Goal: Task Accomplishment & Management: Use online tool/utility

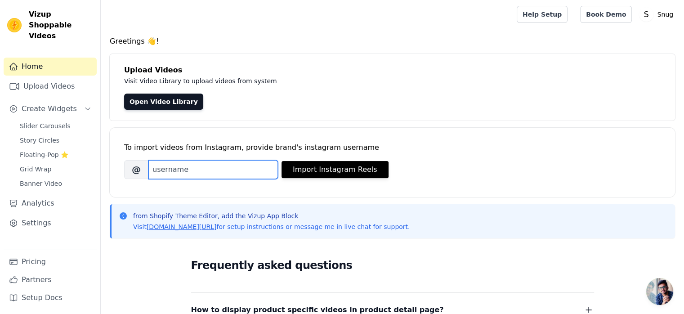
click at [201, 171] on input "Brand's Instagram Username" at bounding box center [213, 169] width 130 height 19
type input "snugshop"
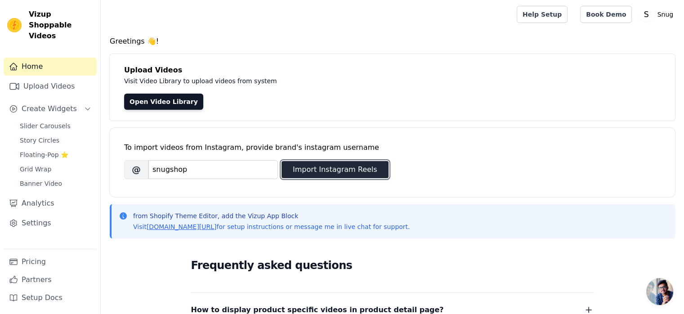
click at [313, 173] on button "Import Instagram Reels" at bounding box center [335, 169] width 107 height 17
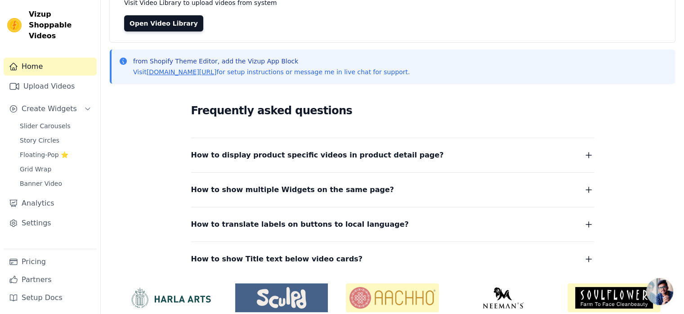
scroll to position [76, 0]
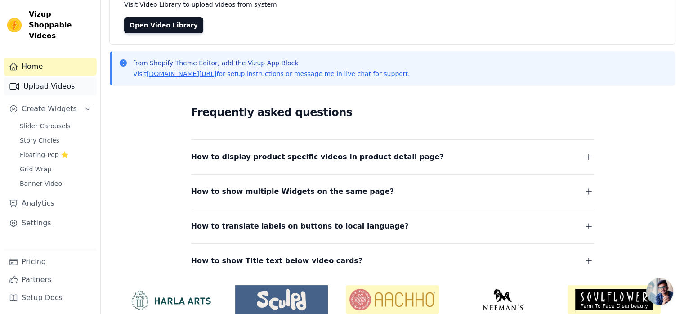
click at [55, 78] on link "Upload Videos" at bounding box center [50, 86] width 93 height 18
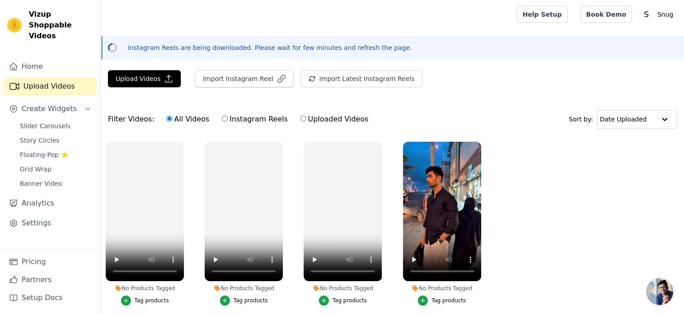
click at [222, 120] on input "Instagram Reels" at bounding box center [225, 119] width 6 height 6
radio input "true"
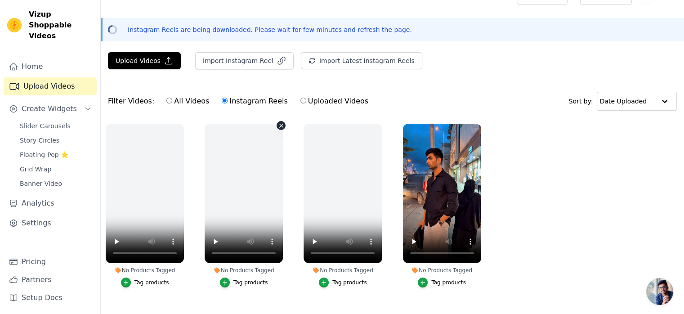
scroll to position [40, 0]
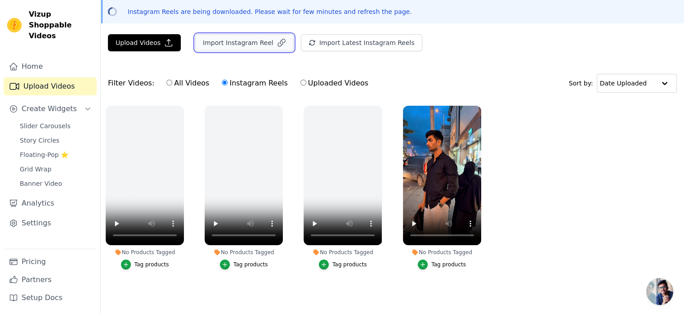
click at [243, 41] on button "Import Instagram Reel" at bounding box center [244, 42] width 99 height 17
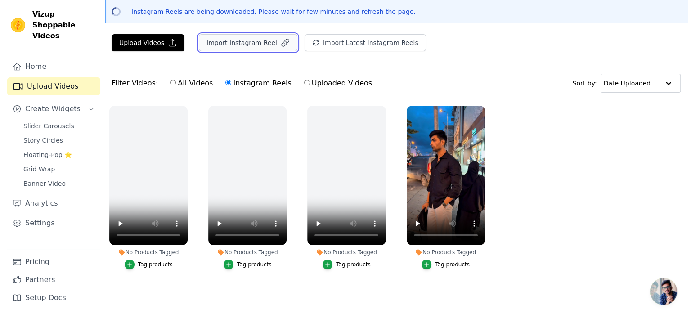
scroll to position [0, 0]
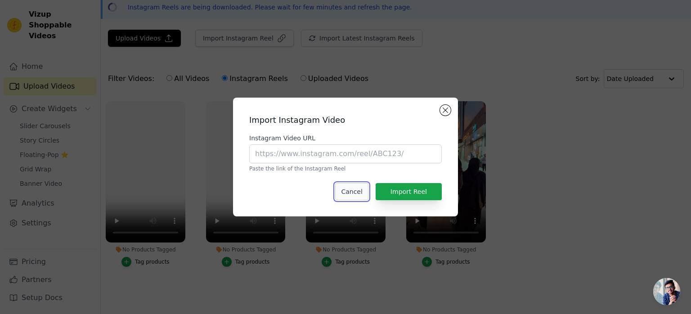
click at [352, 193] on button "Cancel" at bounding box center [351, 191] width 33 height 17
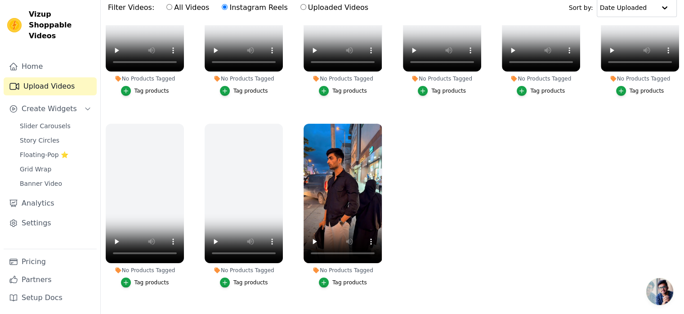
scroll to position [117, 0]
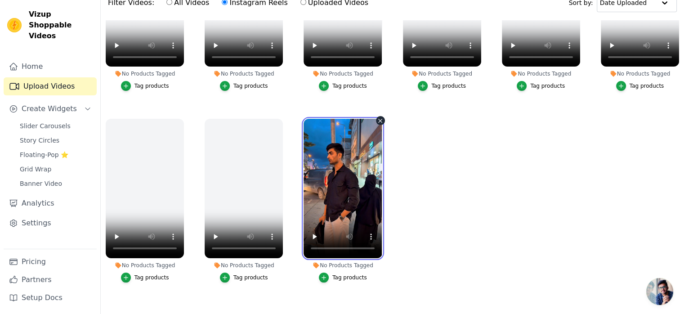
click at [334, 204] on video at bounding box center [343, 188] width 78 height 139
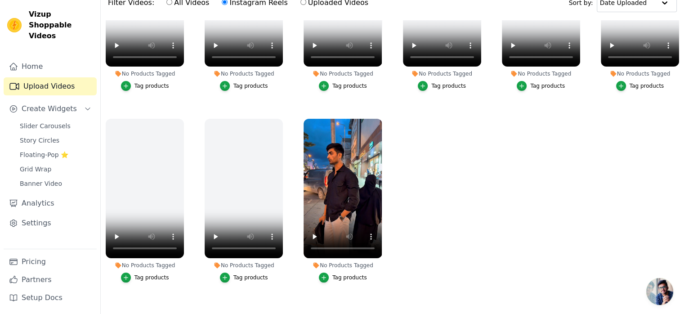
click at [401, 242] on ul "No Products Tagged Tag products No Products Tagged Tag products No Products Tag…" at bounding box center [393, 162] width 584 height 285
click at [323, 274] on icon "button" at bounding box center [324, 277] width 6 height 6
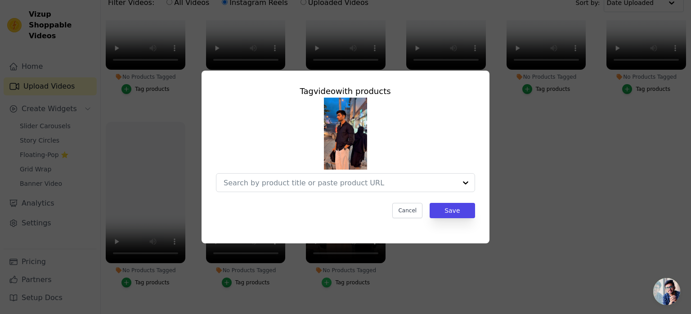
scroll to position [292, 0]
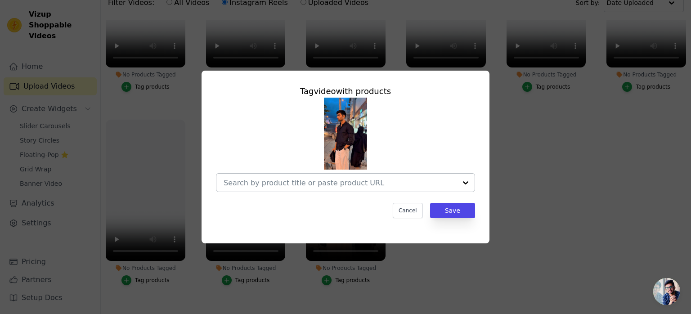
click at [301, 185] on input "No Products Tagged Tag video with products Cancel Save Tag products" at bounding box center [340, 183] width 233 height 9
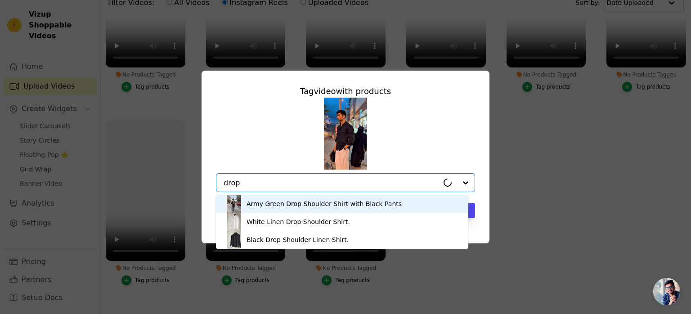
type input "drop s"
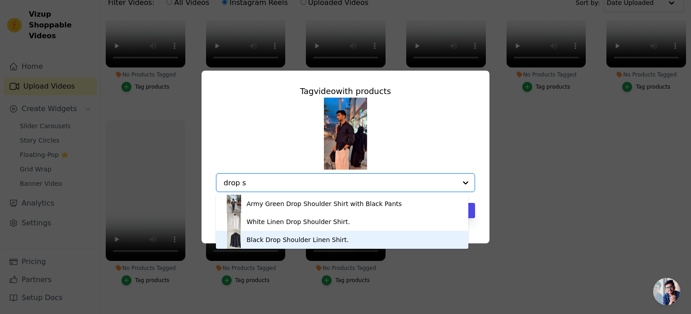
click at [269, 241] on div "Black Drop Shoulder Linen Shirt." at bounding box center [298, 239] width 102 height 9
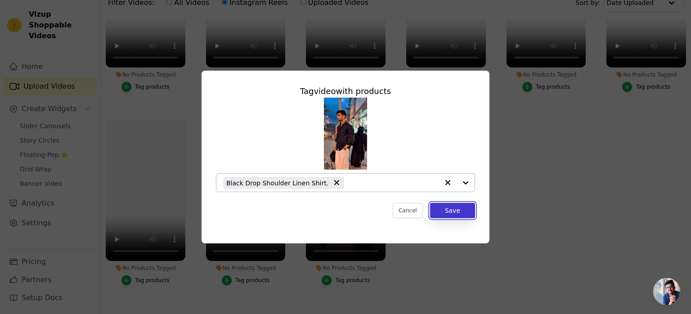
click at [453, 211] on button "Save" at bounding box center [452, 210] width 45 height 15
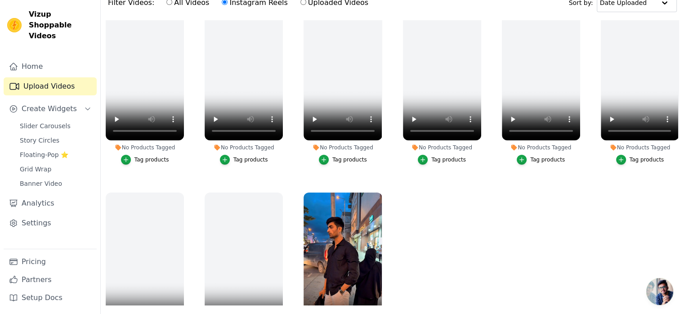
scroll to position [290, 0]
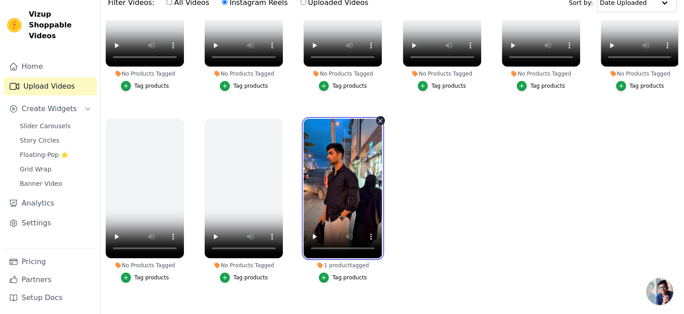
click at [338, 195] on video at bounding box center [343, 188] width 78 height 139
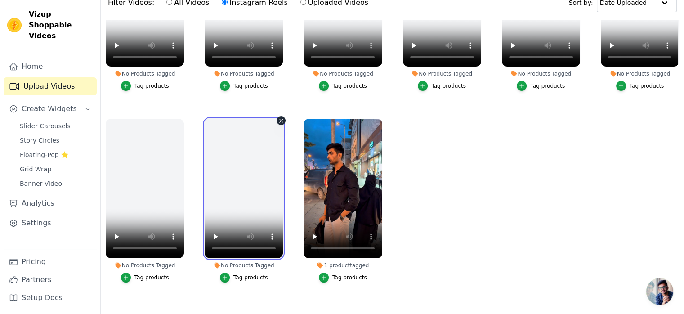
click at [221, 198] on video at bounding box center [244, 188] width 78 height 139
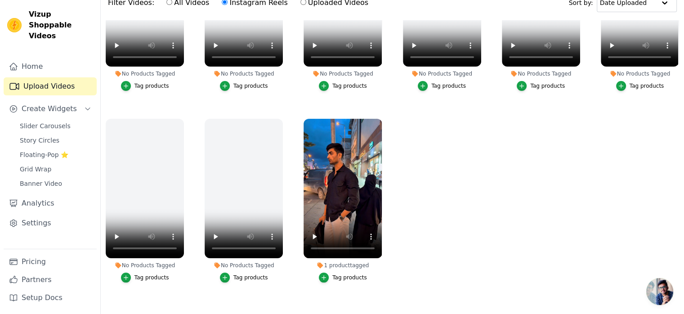
click at [299, 202] on div "1 product tagged Tag products" at bounding box center [343, 202] width 88 height 177
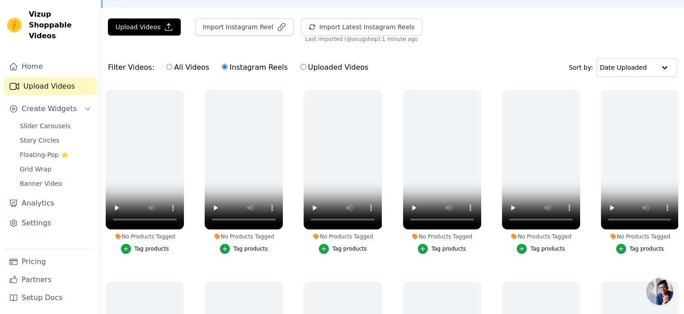
scroll to position [0, 0]
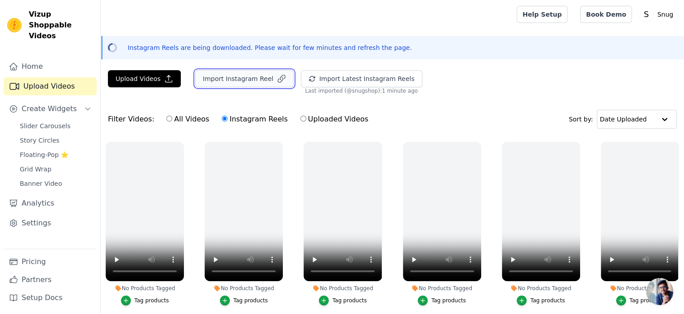
click at [250, 81] on button "Import Instagram Reel" at bounding box center [244, 78] width 99 height 17
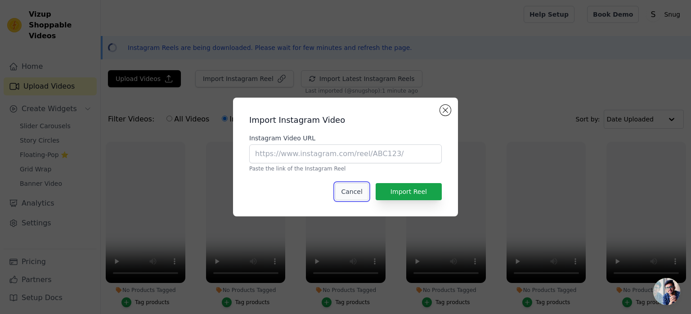
click at [352, 193] on button "Cancel" at bounding box center [351, 191] width 33 height 17
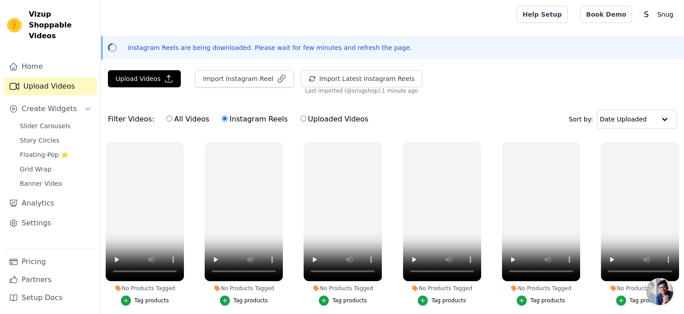
click at [166, 118] on input "All Videos" at bounding box center [169, 119] width 6 height 6
radio input "true"
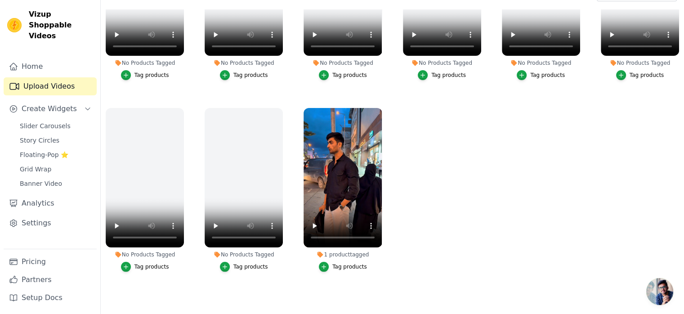
scroll to position [129, 0]
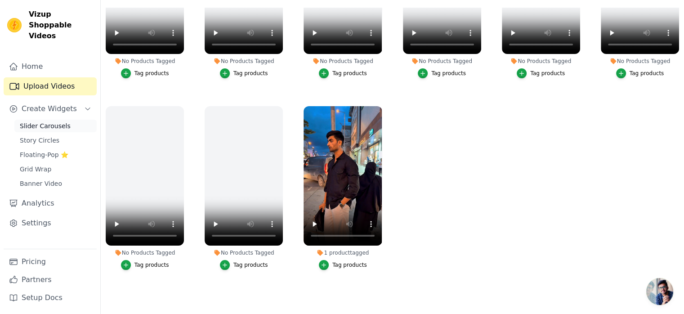
click at [55, 121] on span "Slider Carousels" at bounding box center [45, 125] width 51 height 9
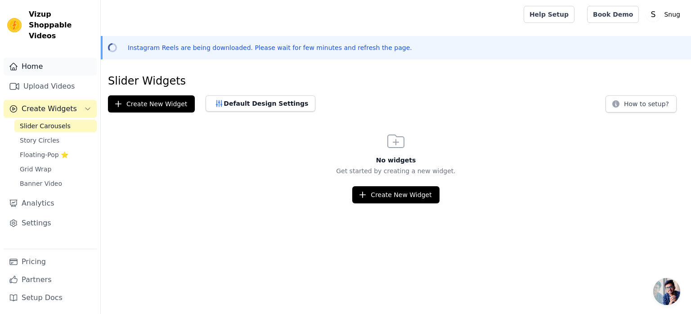
click at [43, 58] on link "Home" at bounding box center [50, 67] width 93 height 18
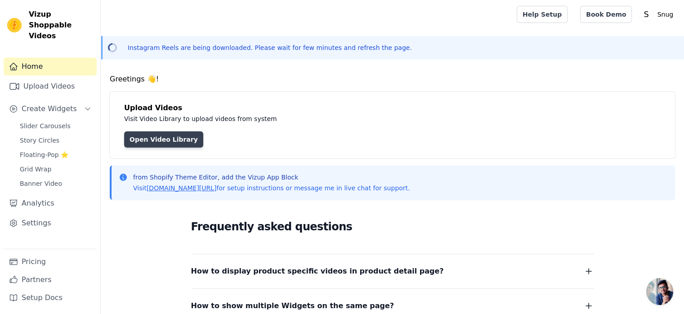
click at [165, 139] on link "Open Video Library" at bounding box center [163, 139] width 79 height 16
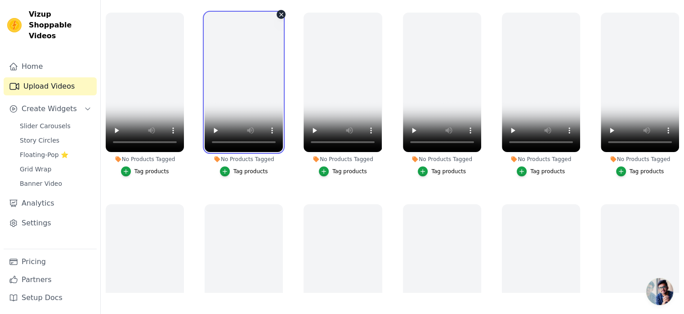
click at [239, 98] on video at bounding box center [244, 82] width 78 height 139
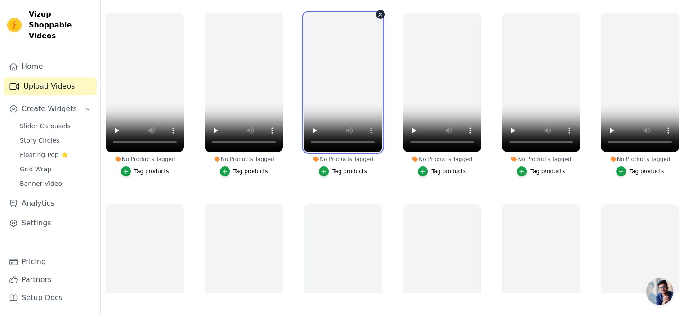
click at [341, 91] on video at bounding box center [343, 82] width 78 height 139
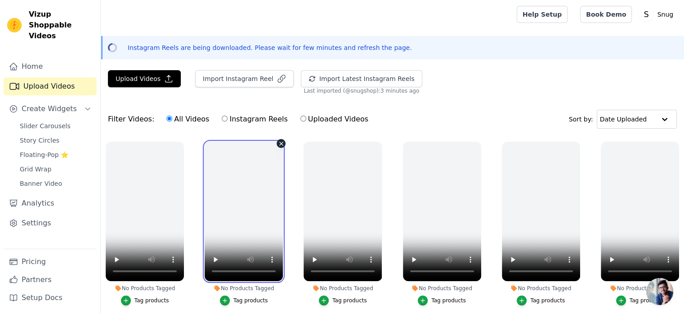
click at [243, 179] on video at bounding box center [244, 211] width 78 height 139
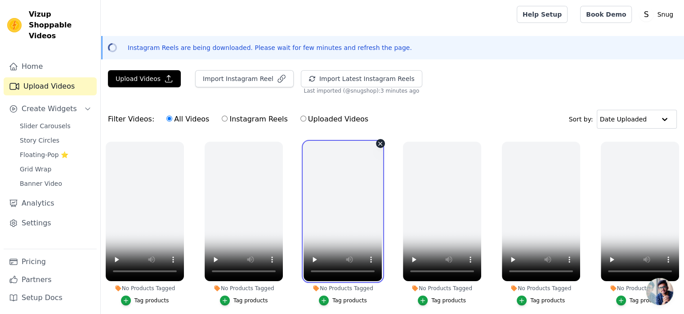
click at [317, 205] on video at bounding box center [343, 211] width 78 height 139
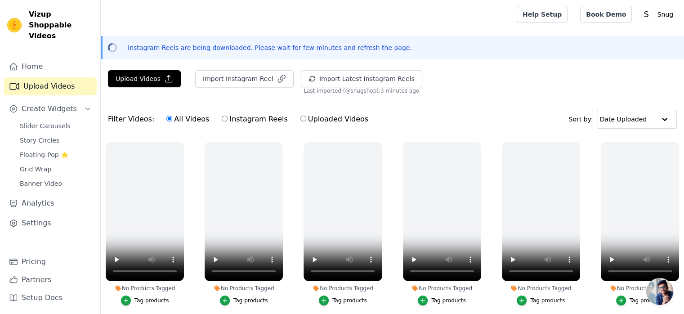
click at [202, 199] on div "No Products Tagged Tag products" at bounding box center [244, 225] width 88 height 177
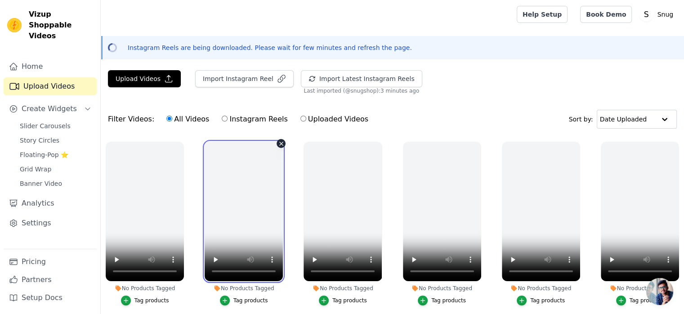
click at [236, 201] on video at bounding box center [244, 211] width 78 height 139
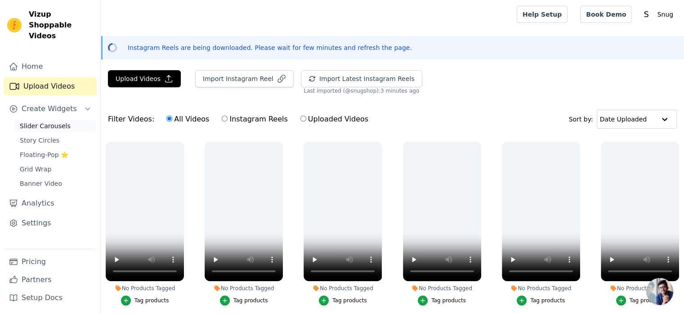
click at [49, 121] on span "Slider Carousels" at bounding box center [45, 125] width 51 height 9
